Goal: Information Seeking & Learning: Learn about a topic

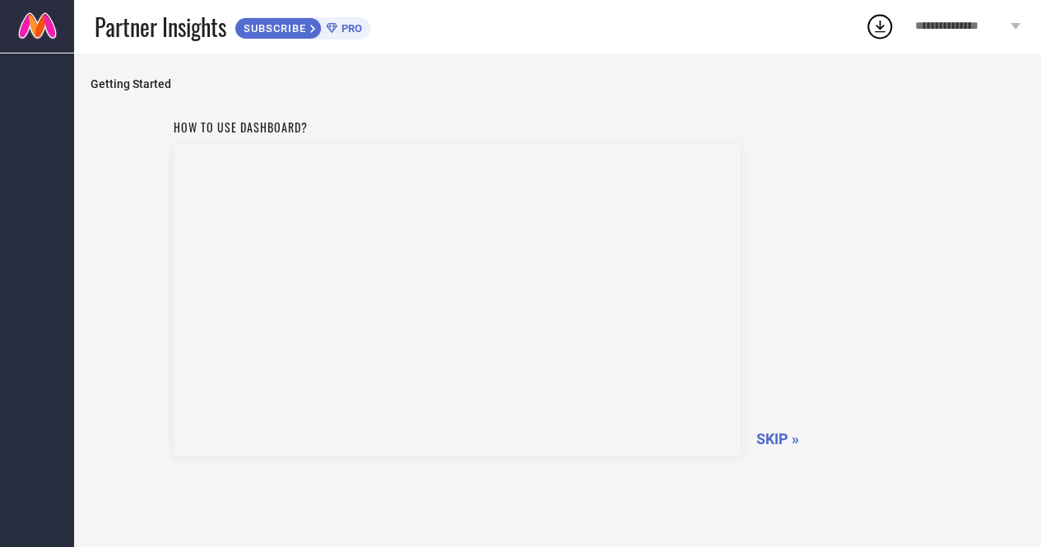
click at [341, 26] on span "PRO" at bounding box center [349, 28] width 25 height 12
click at [869, 26] on icon at bounding box center [880, 27] width 30 height 30
click at [622, 101] on div "Getting Started How to use dashboard? SKIP »" at bounding box center [557, 324] width 934 height 494
click at [783, 434] on span "SKIP »" at bounding box center [777, 438] width 43 height 17
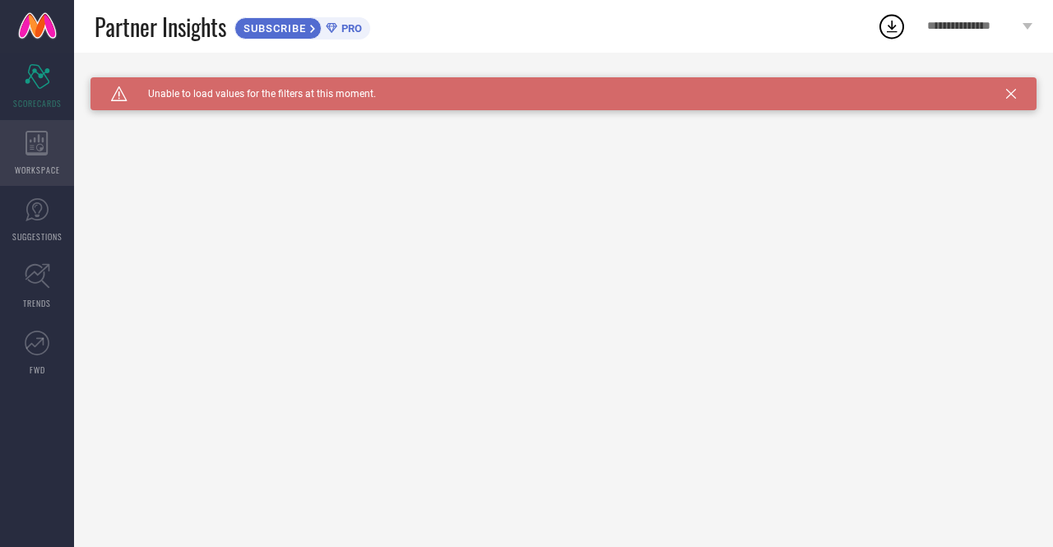
click at [61, 162] on div "WORKSPACE" at bounding box center [37, 153] width 74 height 66
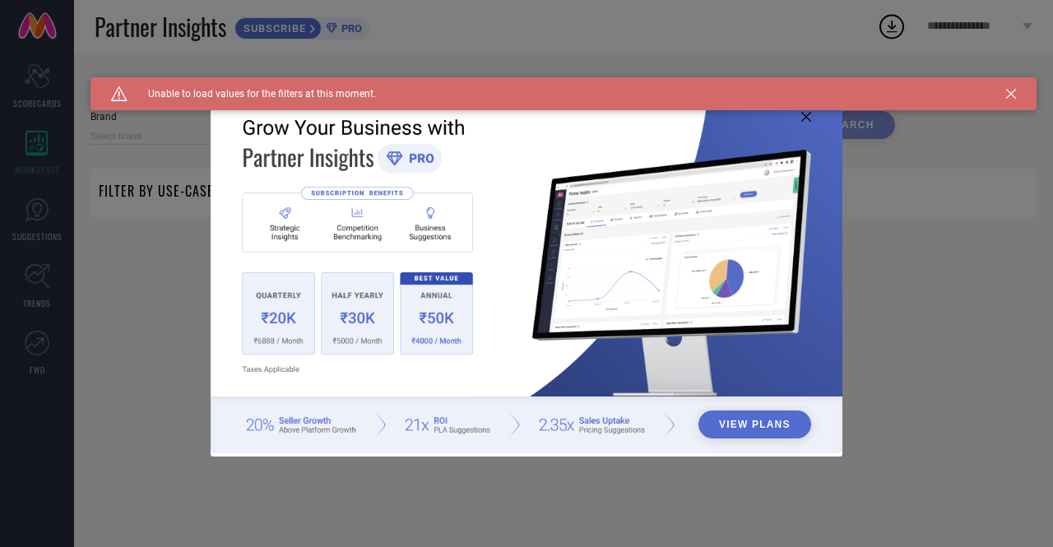
type input "1 STOP FASHION"
type input "All"
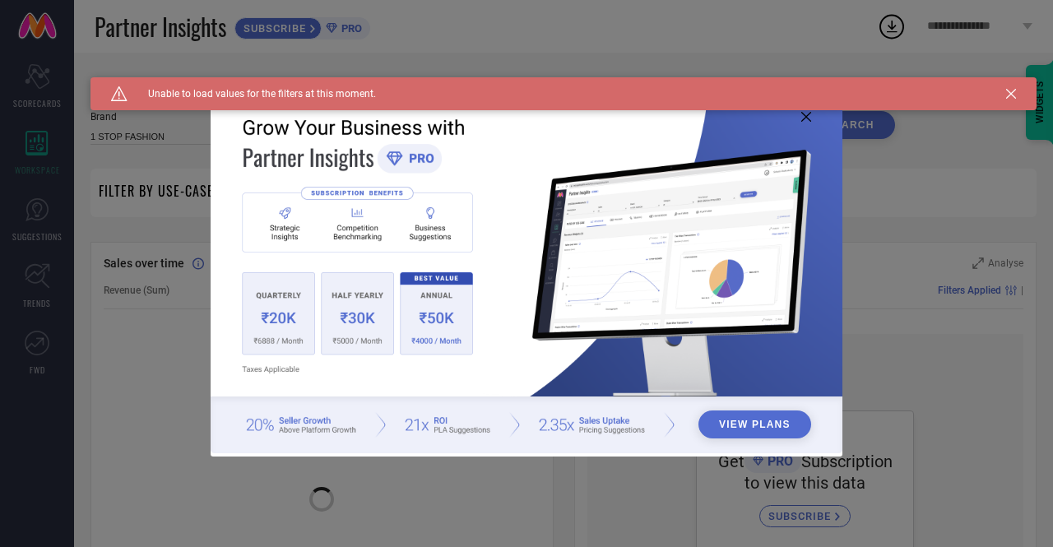
click at [805, 118] on icon at bounding box center [806, 117] width 10 height 10
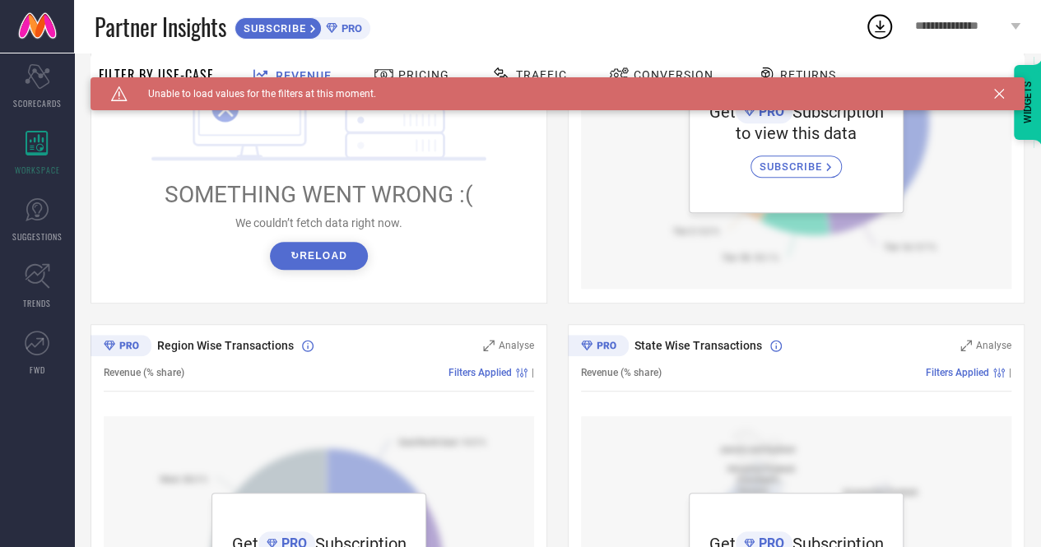
scroll to position [151, 0]
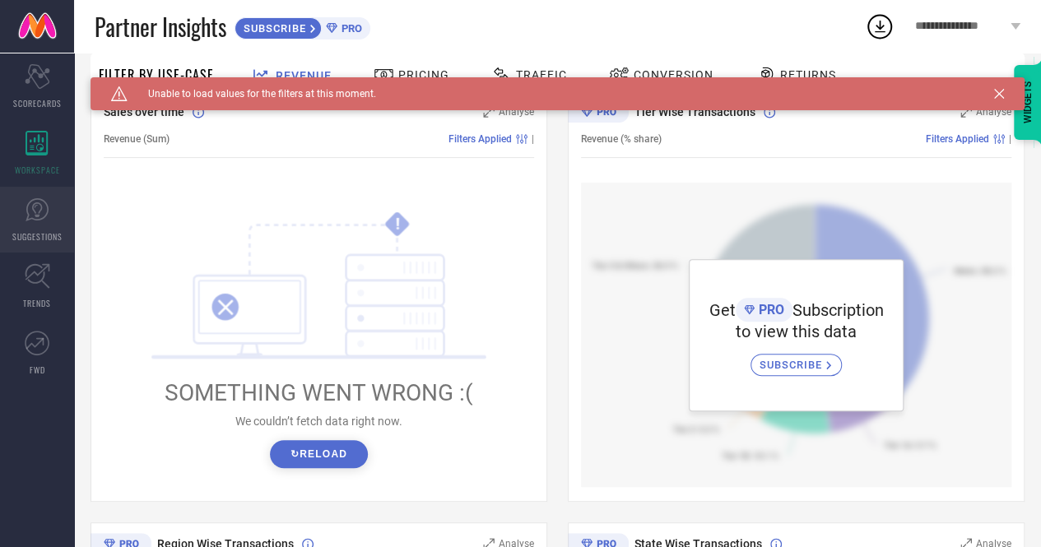
click at [39, 193] on link "SUGGESTIONS" at bounding box center [37, 220] width 74 height 66
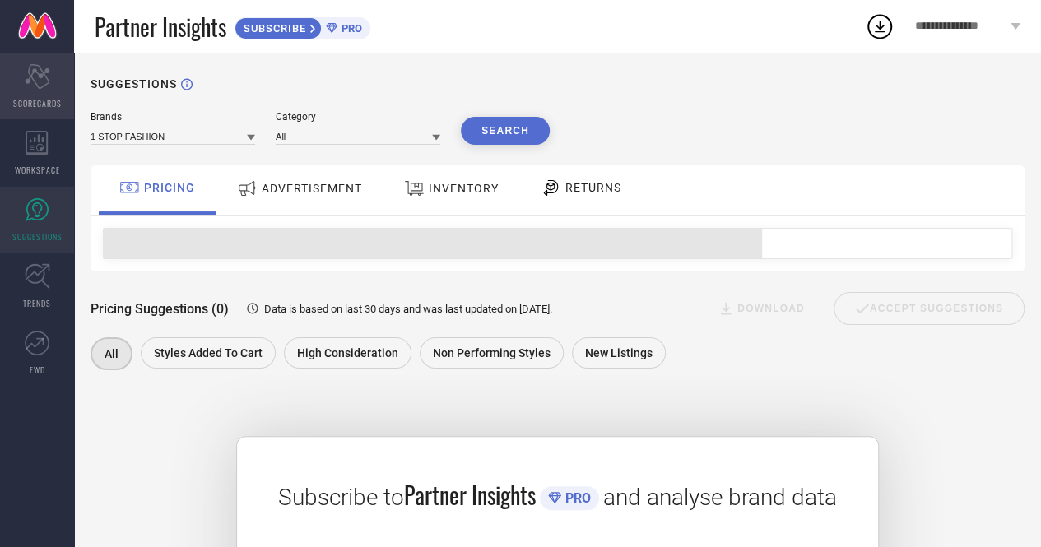
click at [58, 81] on div "Scorecard SCORECARDS" at bounding box center [37, 86] width 74 height 66
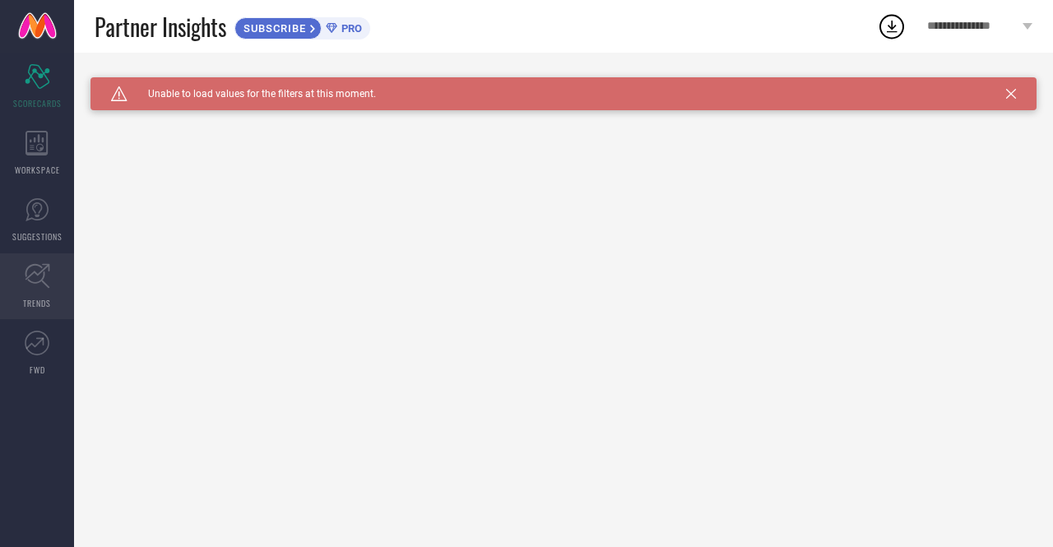
click at [50, 290] on link "TRENDS" at bounding box center [37, 286] width 74 height 66
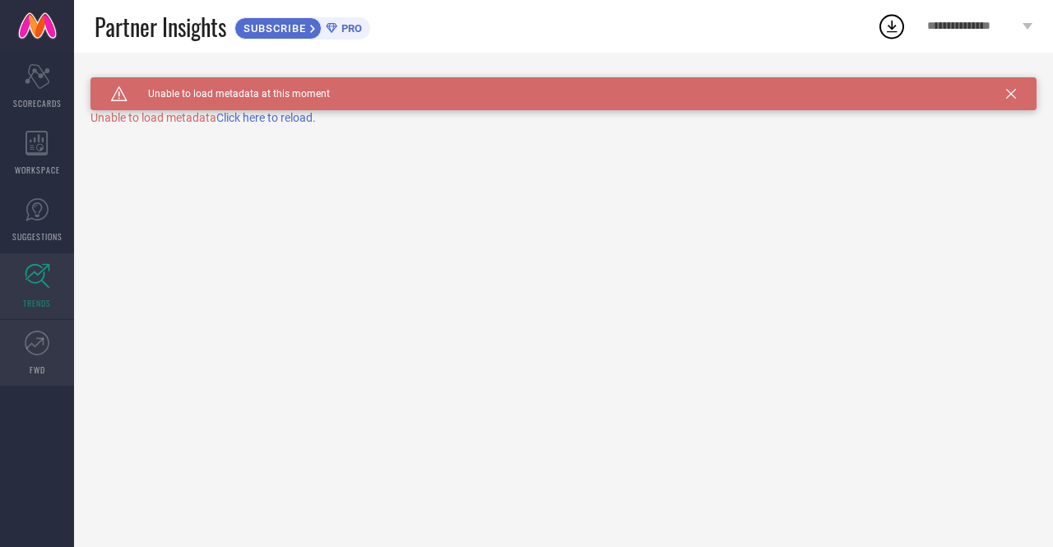
click at [23, 336] on link "FWD" at bounding box center [37, 353] width 74 height 66
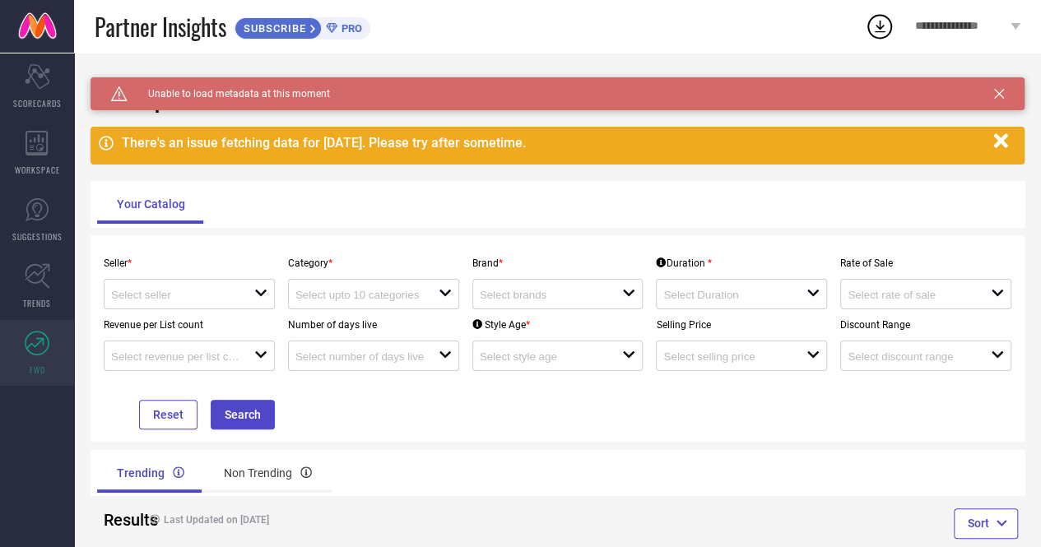
click at [322, 30] on div "SUBSCRIBE" at bounding box center [277, 28] width 87 height 22
